Goal: Task Accomplishment & Management: Manage account settings

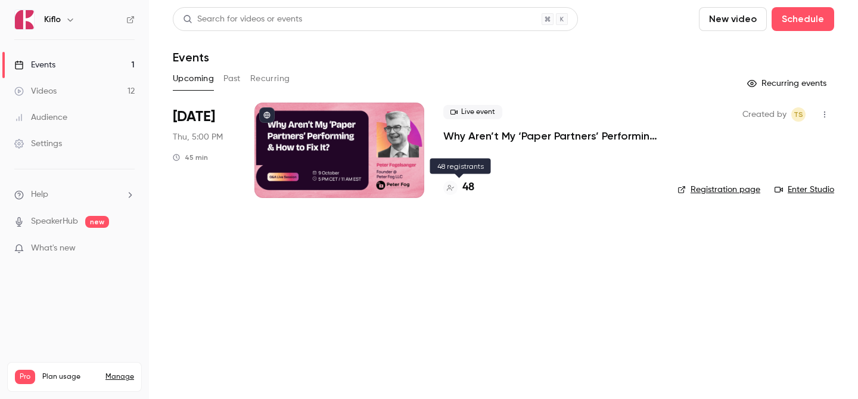
click at [465, 192] on h4 "48" at bounding box center [468, 187] width 12 height 16
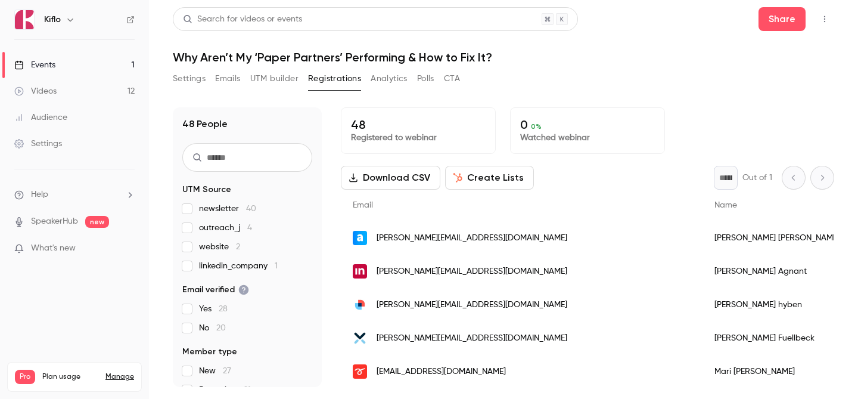
click at [77, 61] on link "Events 1" at bounding box center [74, 65] width 149 height 26
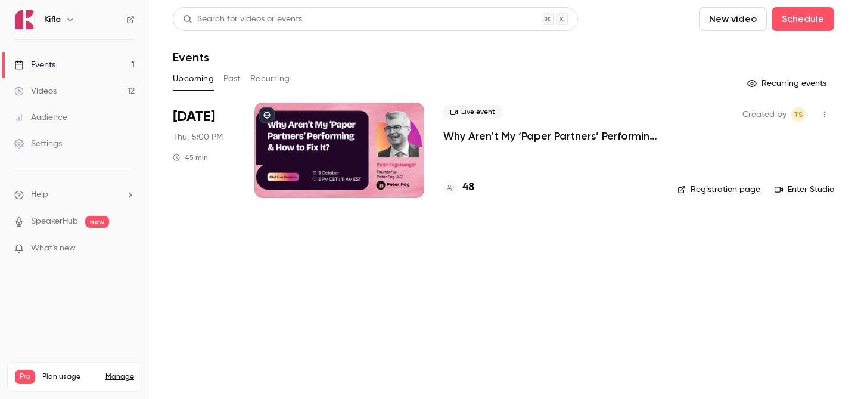
click at [85, 97] on link "Videos 12" at bounding box center [74, 91] width 149 height 26
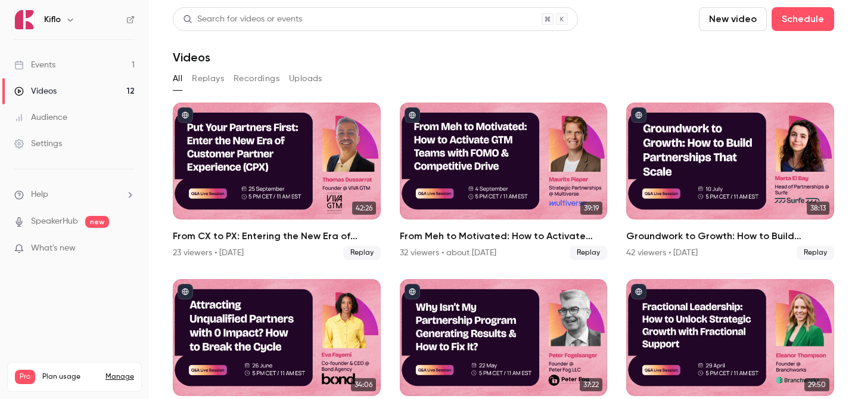
click at [77, 75] on link "Events 1" at bounding box center [74, 65] width 149 height 26
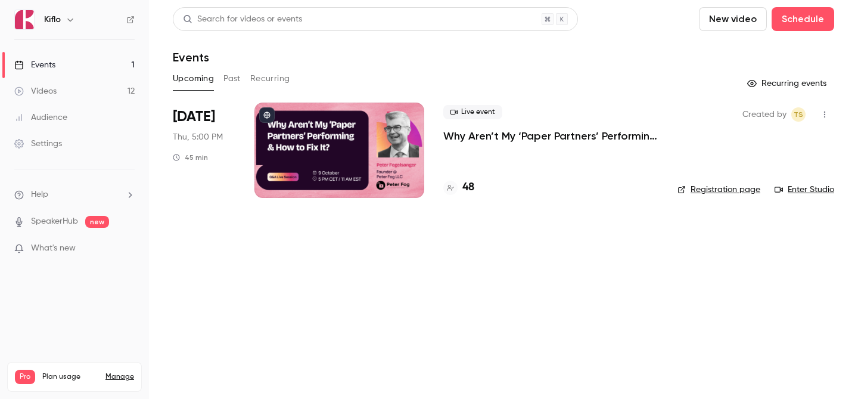
click at [351, 135] on div at bounding box center [339, 149] width 170 height 95
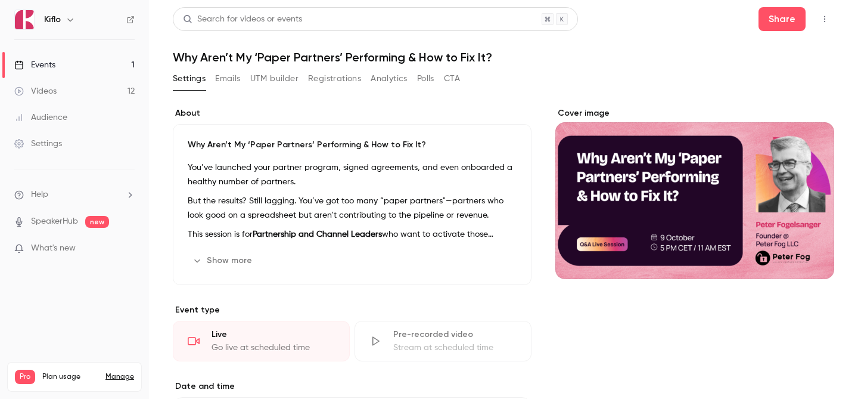
click at [223, 83] on button "Emails" at bounding box center [227, 78] width 25 height 19
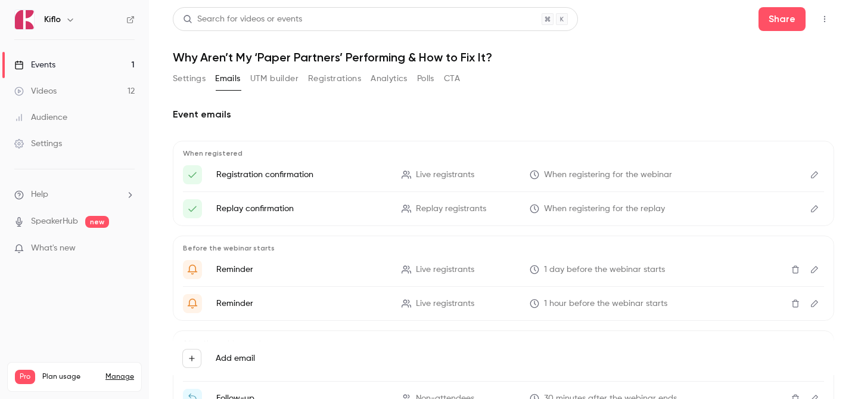
scroll to position [86, 0]
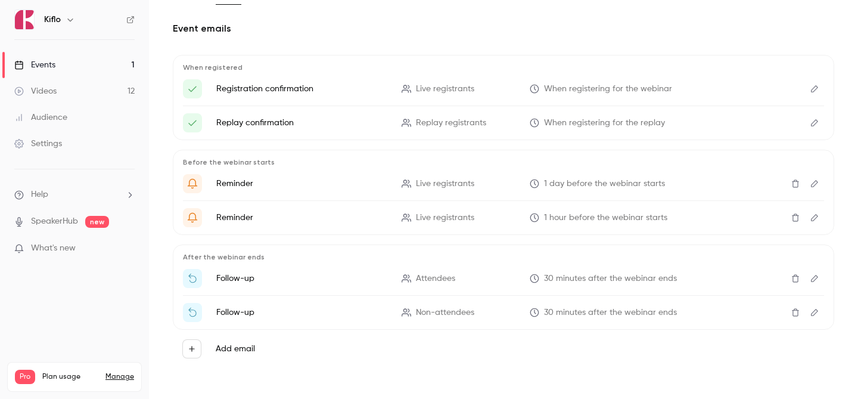
click at [814, 317] on button "Edit" at bounding box center [814, 312] width 19 height 19
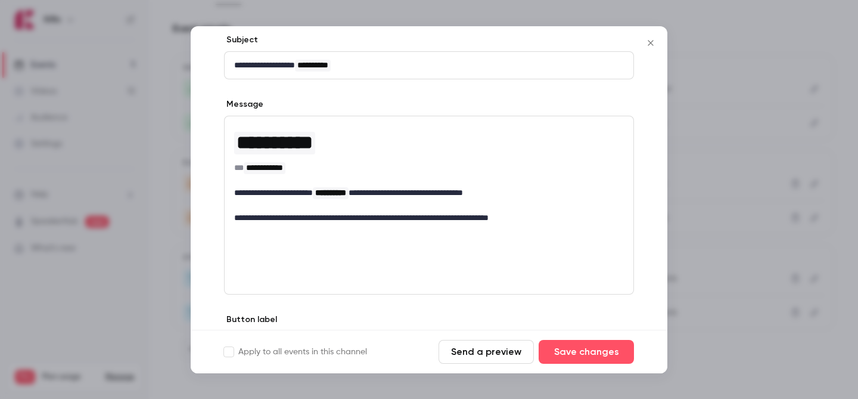
scroll to position [150, 0]
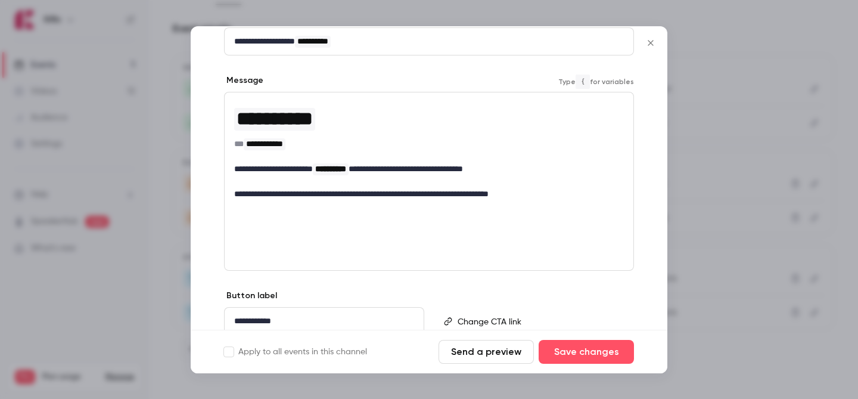
click at [565, 194] on p "**********" at bounding box center [429, 194] width 390 height 13
click at [518, 226] on div "**********" at bounding box center [429, 181] width 410 height 179
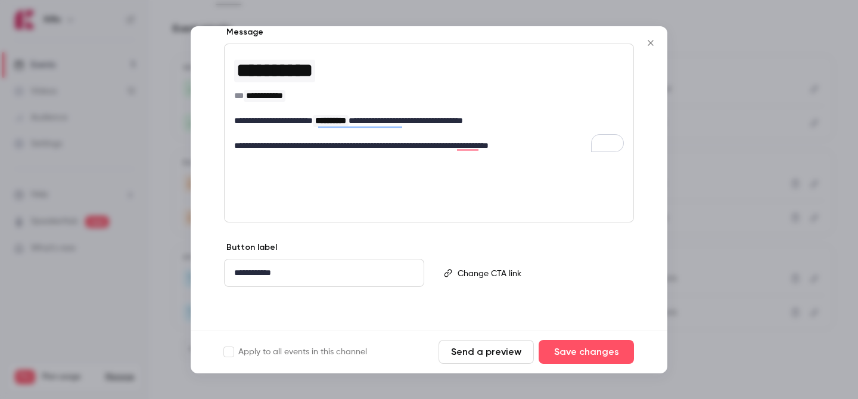
scroll to position [198, 0]
click at [491, 350] on button "Send a preview" at bounding box center [485, 352] width 95 height 24
click at [547, 150] on p "**********" at bounding box center [429, 145] width 390 height 13
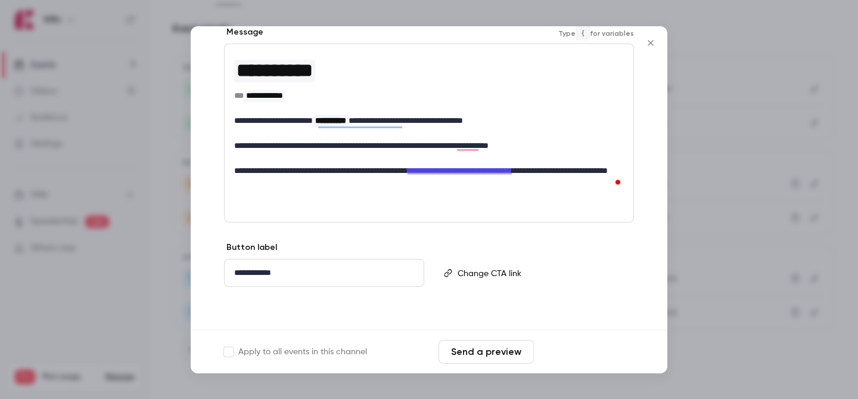
click at [555, 344] on button "Save changes" at bounding box center [586, 352] width 95 height 24
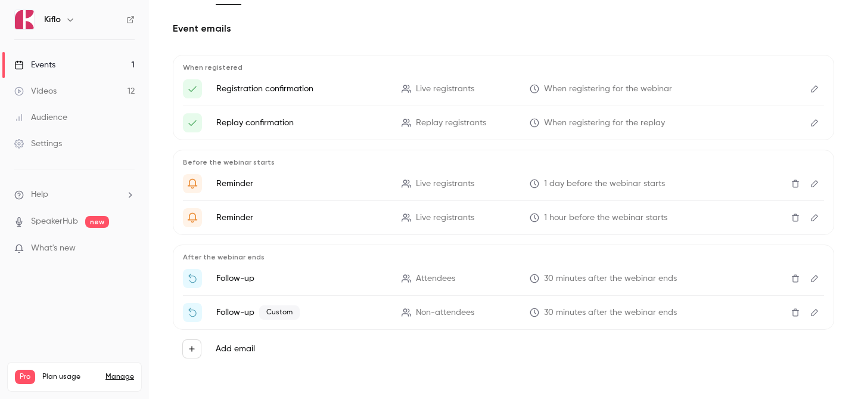
click at [236, 315] on p "Follow-up Custom" at bounding box center [301, 312] width 171 height 14
click at [809, 317] on button "Edit" at bounding box center [814, 312] width 19 height 19
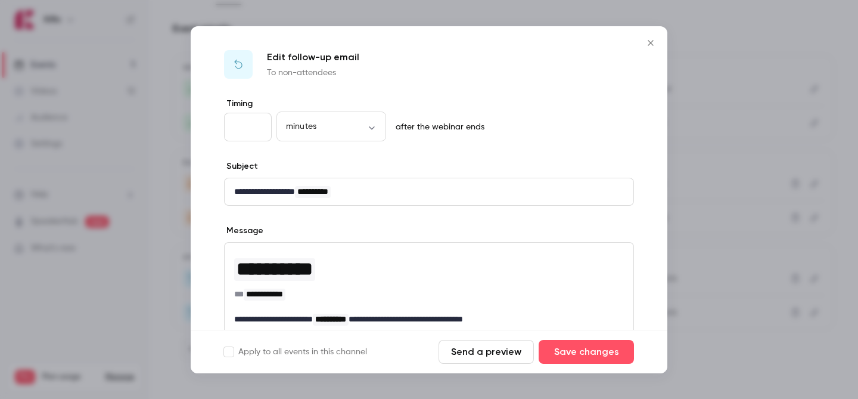
scroll to position [198, 0]
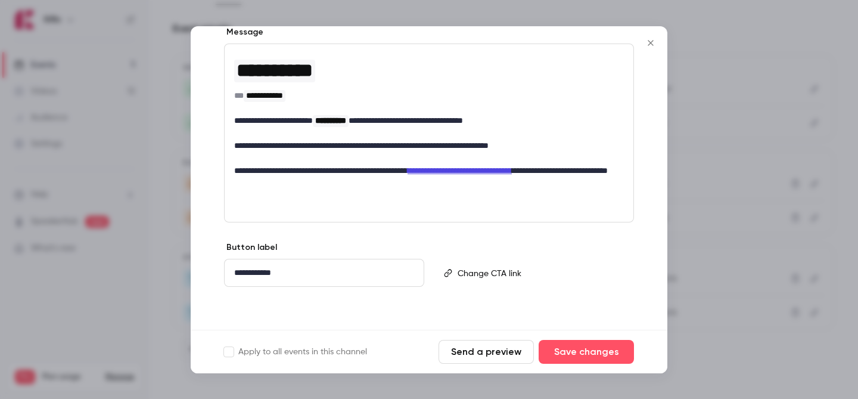
click at [480, 356] on button "Send a preview" at bounding box center [485, 352] width 95 height 24
click at [595, 343] on button "Save changes" at bounding box center [586, 352] width 95 height 24
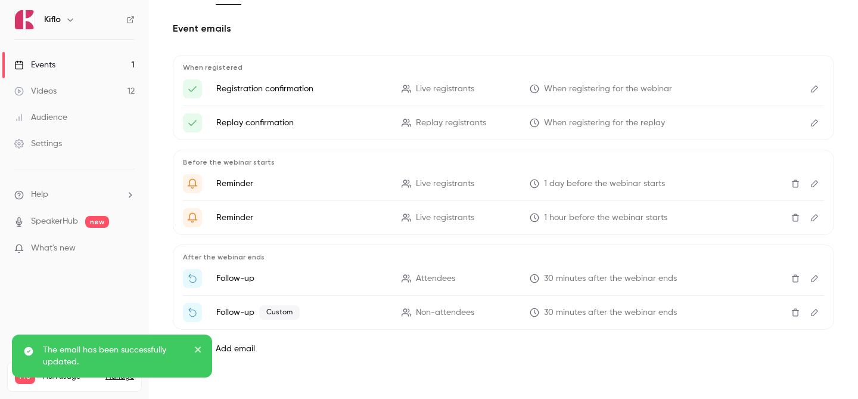
click at [123, 64] on link "Events 1" at bounding box center [74, 65] width 149 height 26
